Goal: Find specific page/section: Find specific page/section

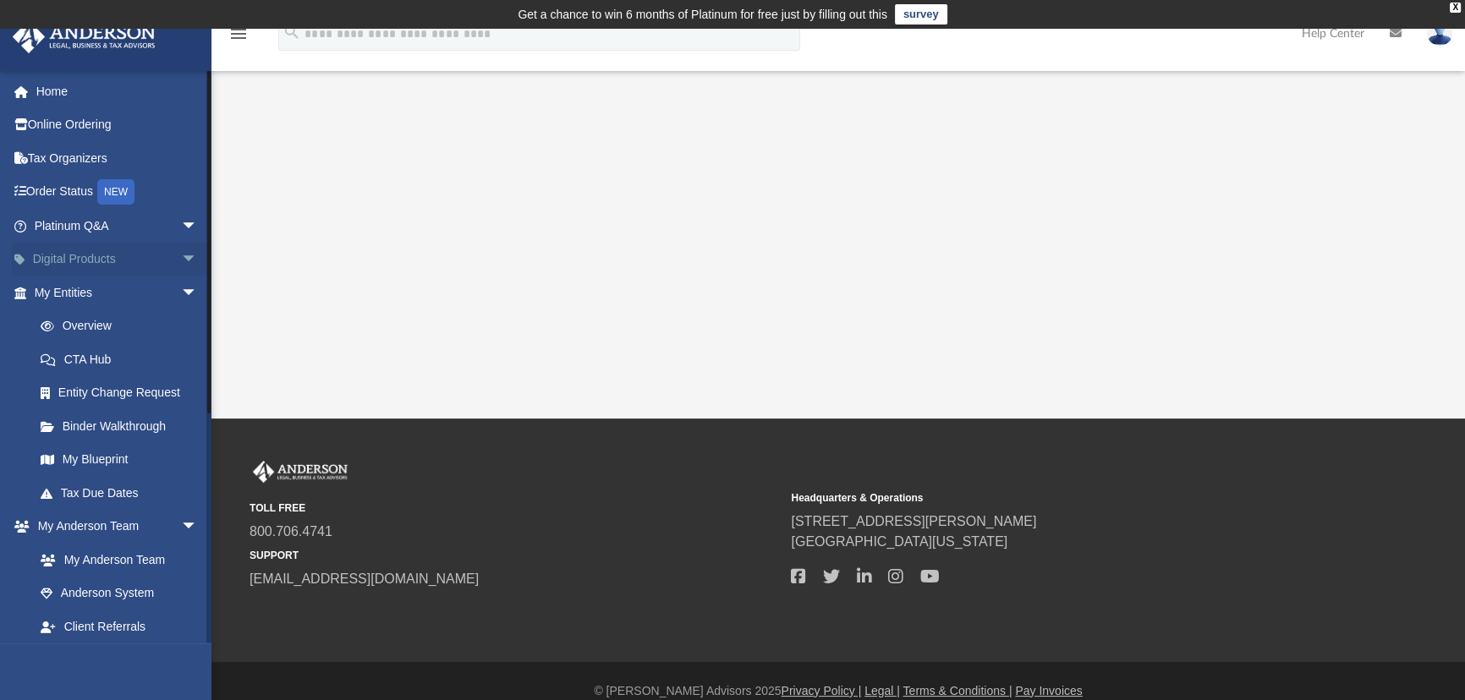
click at [181, 256] on span "arrow_drop_down" at bounding box center [198, 260] width 34 height 35
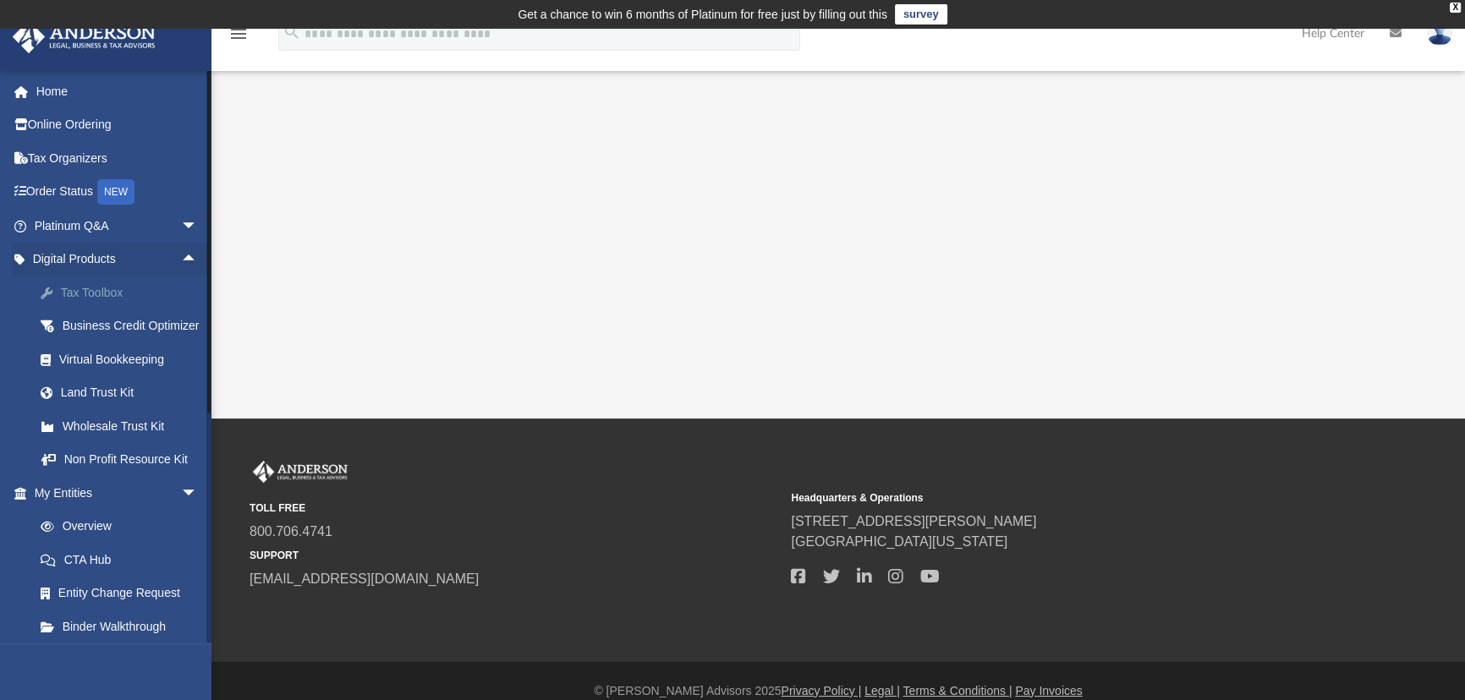
click at [96, 288] on div "Tax Toolbox" at bounding box center [130, 292] width 143 height 21
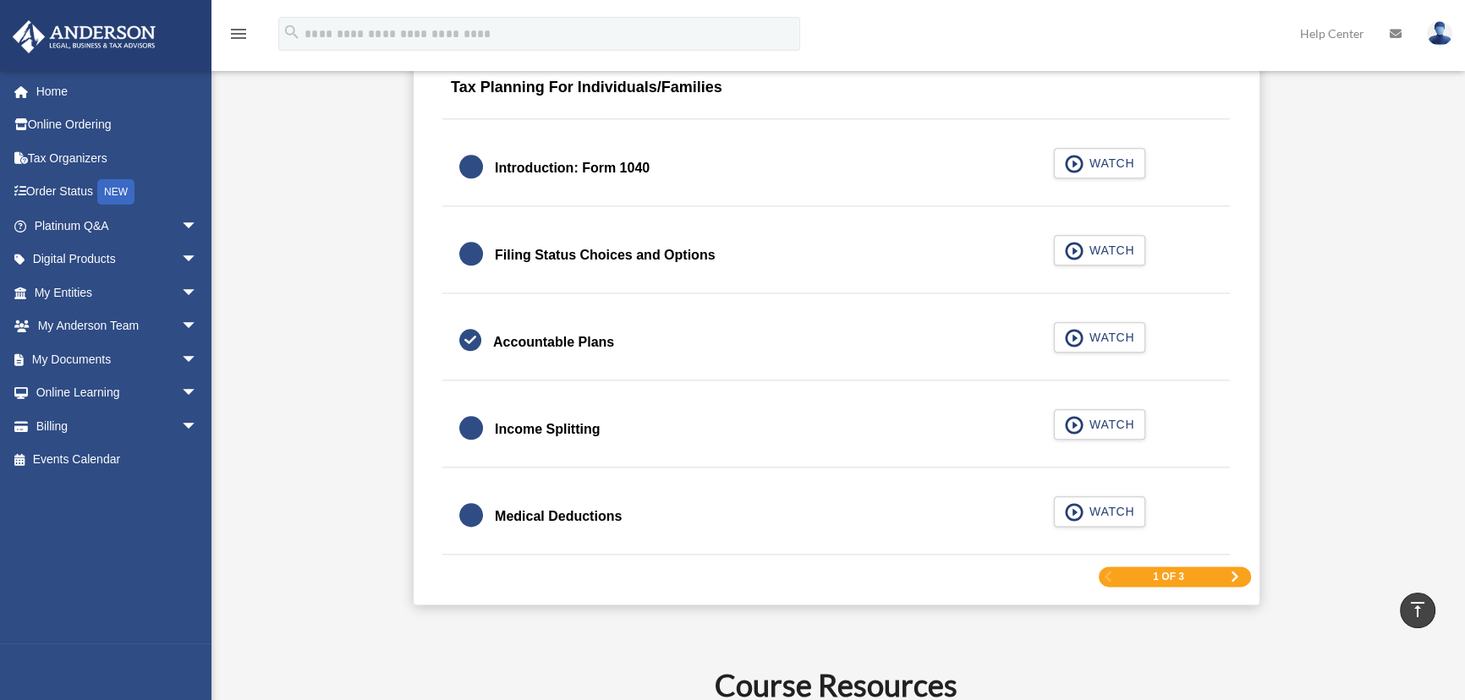
scroll to position [2566, 0]
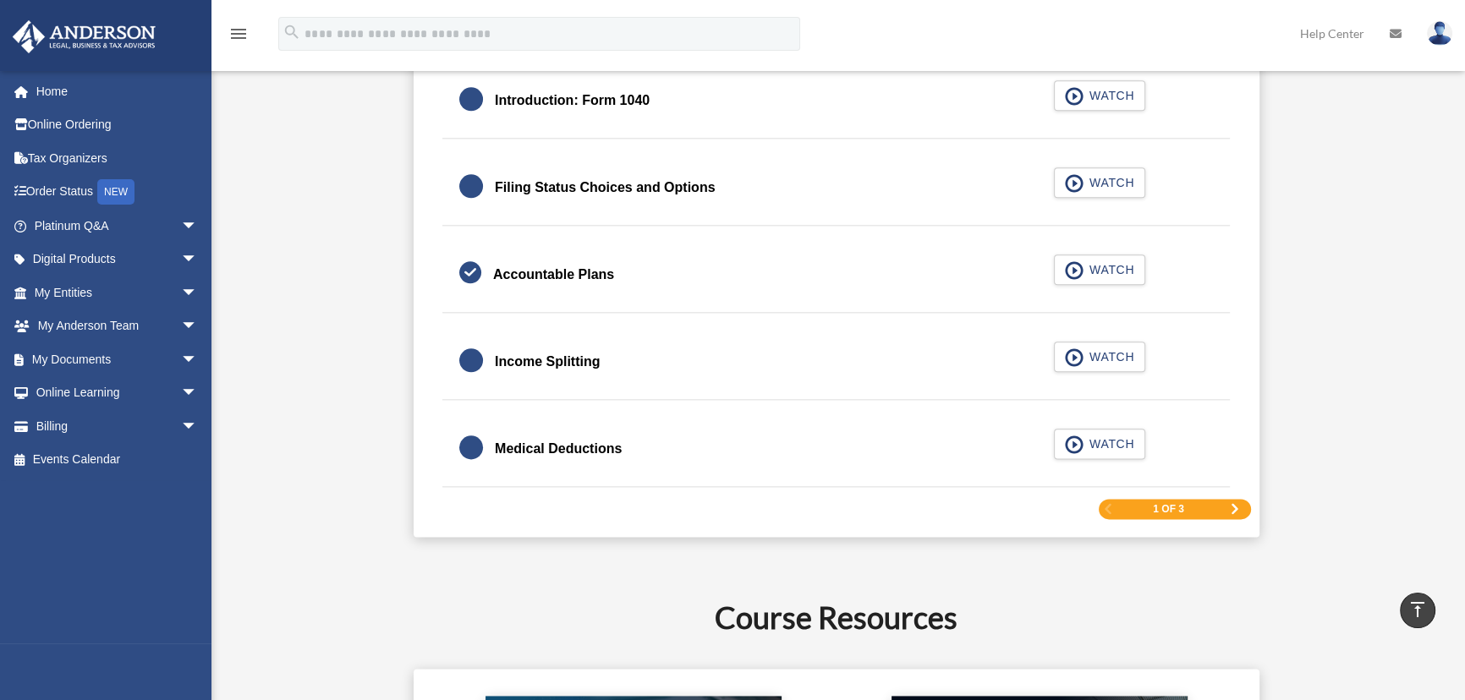
click at [1230, 504] on span "Next Page" at bounding box center [1235, 509] width 10 height 10
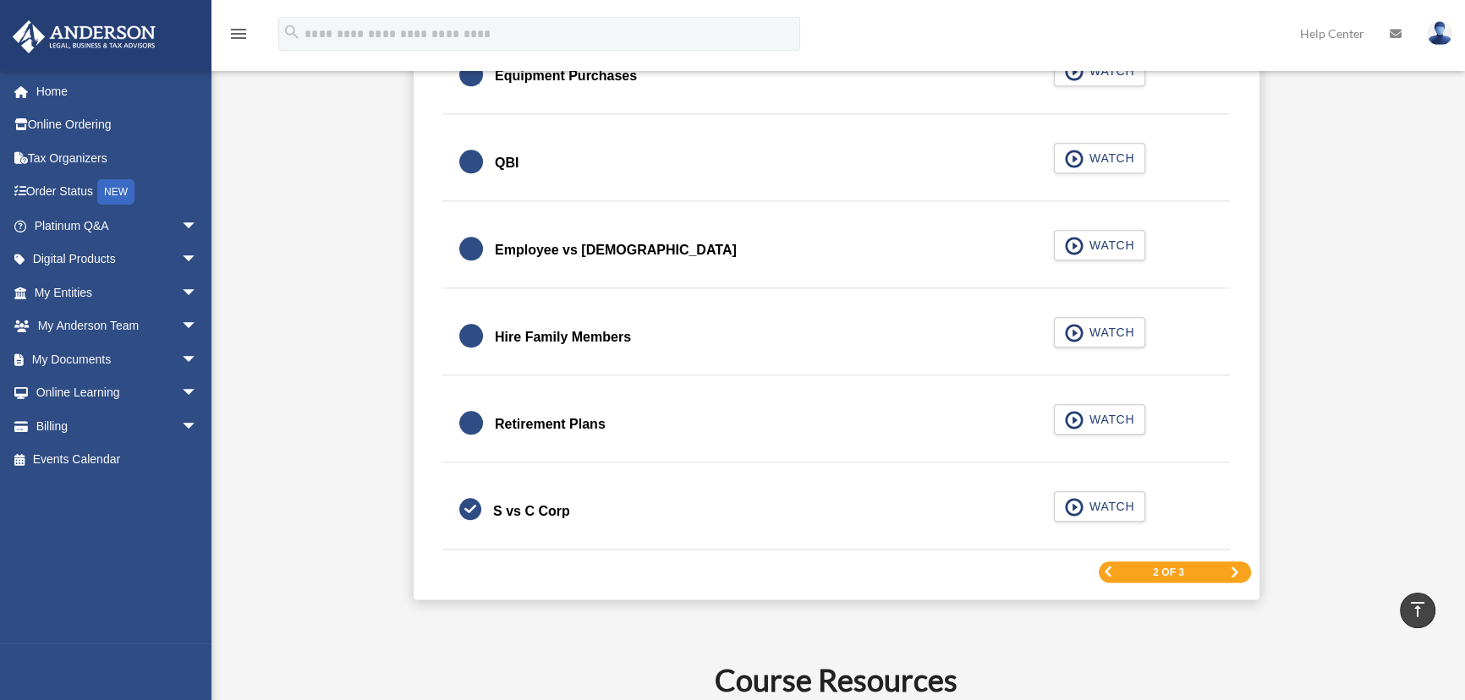
scroll to position [2478, 0]
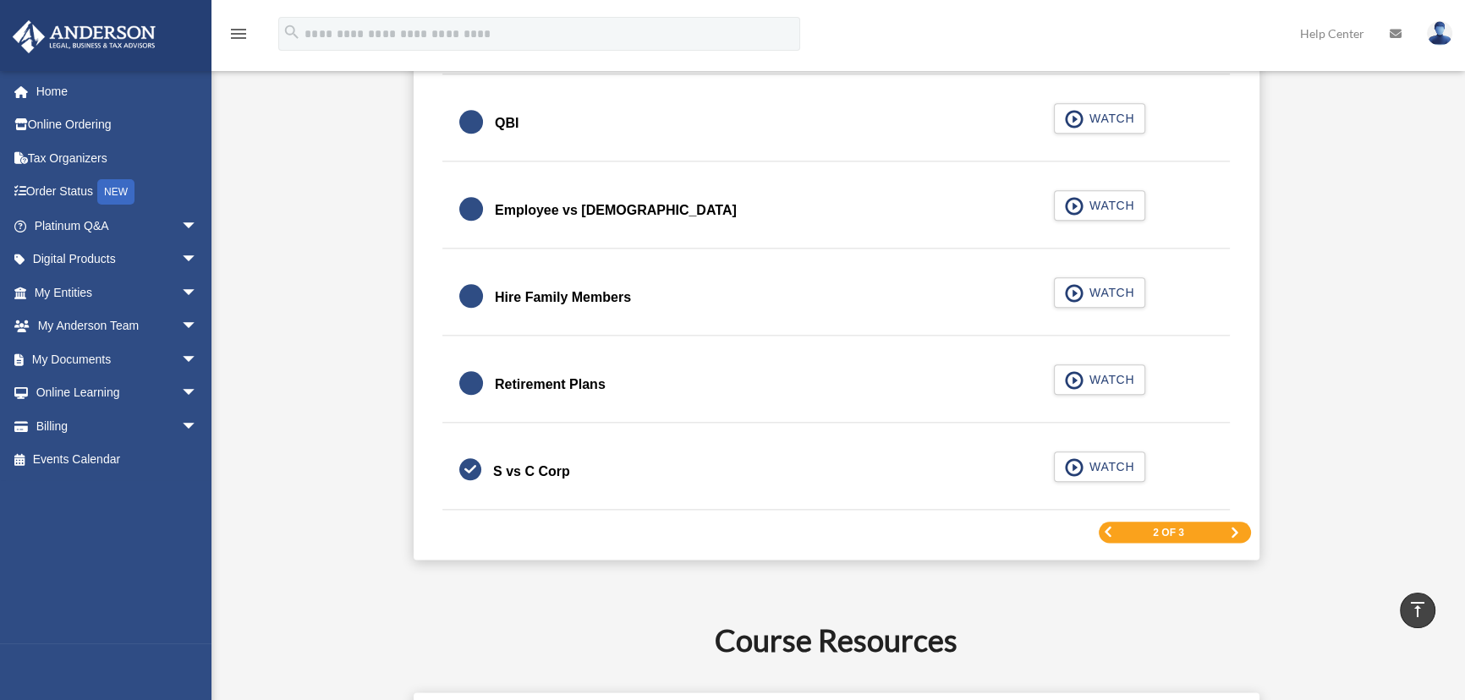
click at [1236, 528] on span "Next Page" at bounding box center [1235, 533] width 10 height 10
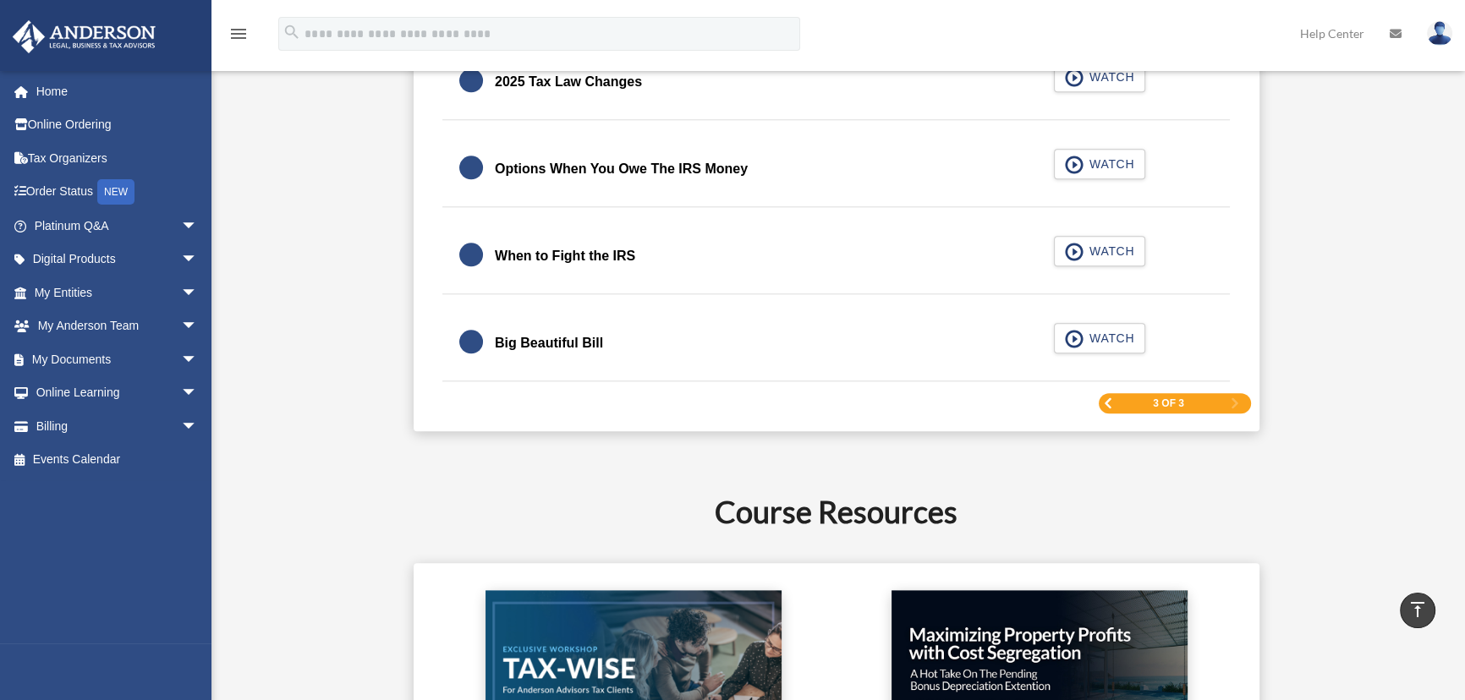
scroll to position [2324, 0]
